Goal: Task Accomplishment & Management: Use online tool/utility

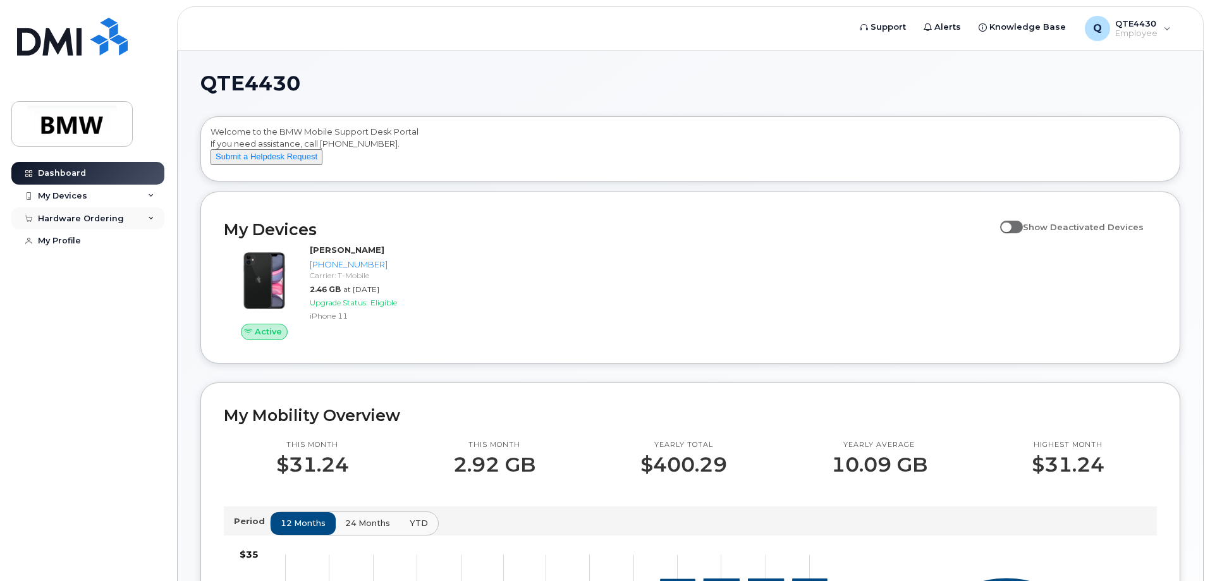
click at [124, 221] on div "Hardware Ordering" at bounding box center [87, 218] width 153 height 23
click at [125, 243] on link "New Order" at bounding box center [99, 242] width 131 height 24
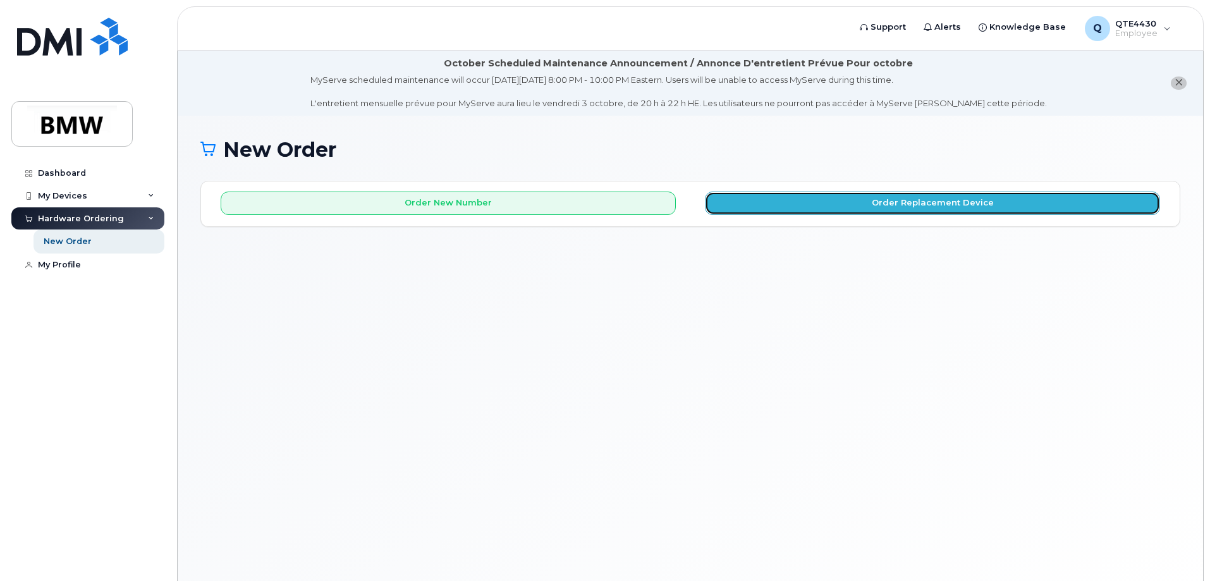
click at [744, 208] on button "Order Replacement Device" at bounding box center [932, 203] width 455 height 23
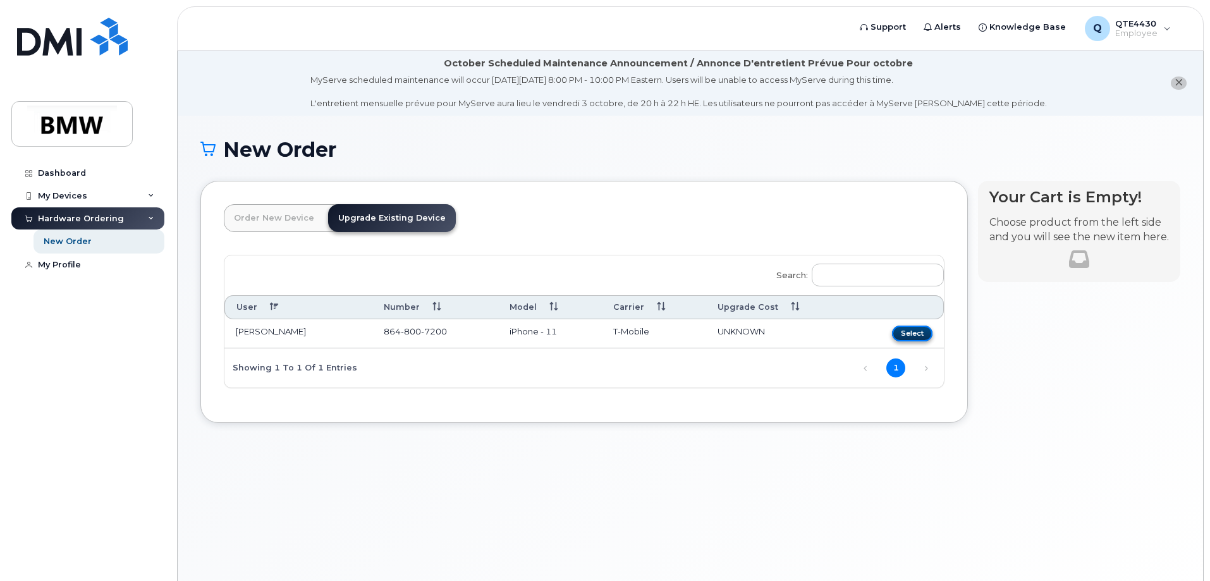
click at [915, 331] on button "Select" at bounding box center [912, 334] width 40 height 16
